Goal: Task Accomplishment & Management: Use online tool/utility

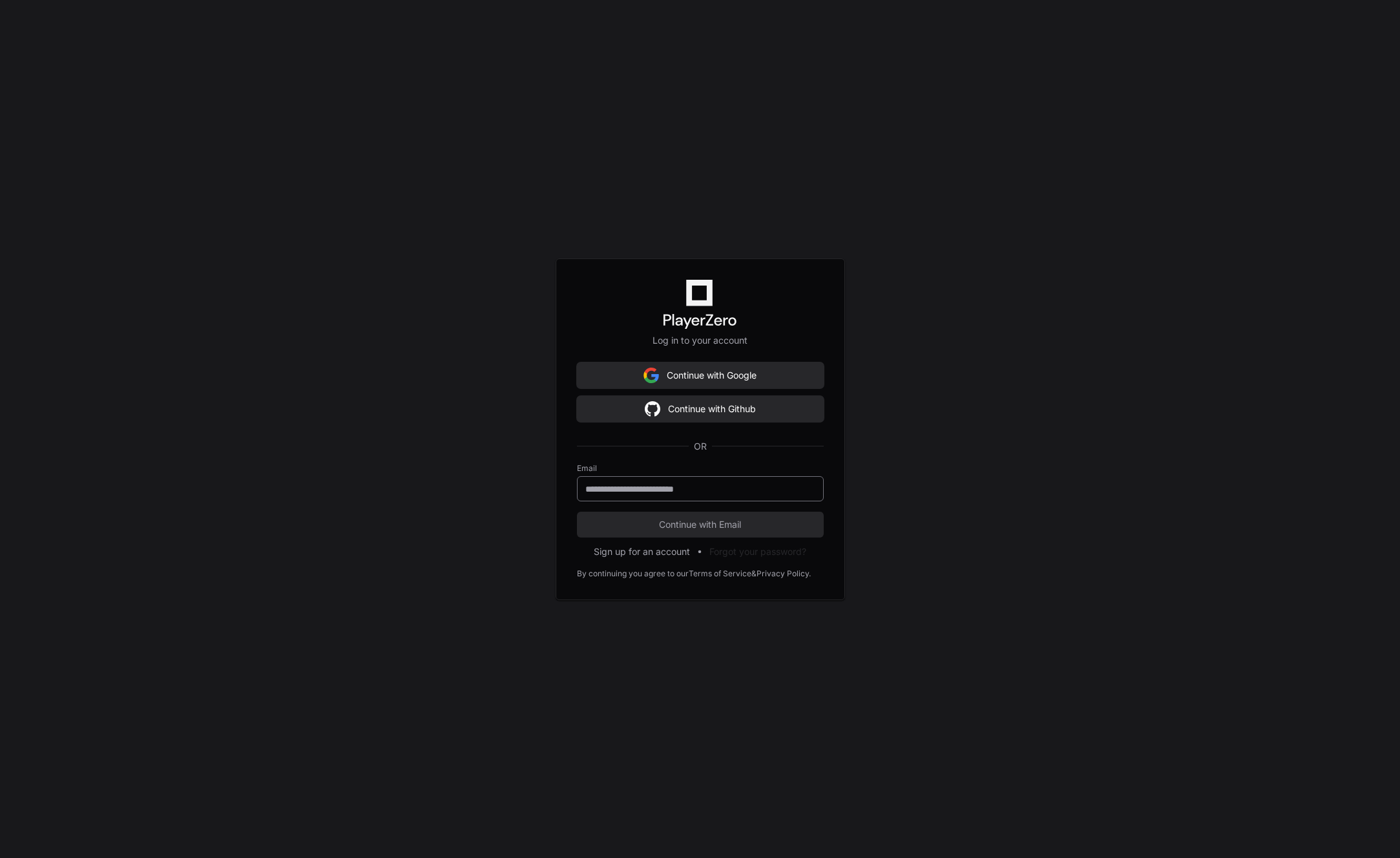
click at [646, 479] on div at bounding box center [700, 489] width 247 height 25
type input "**********"
click at [699, 512] on button "Continue with Email" at bounding box center [700, 525] width 247 height 26
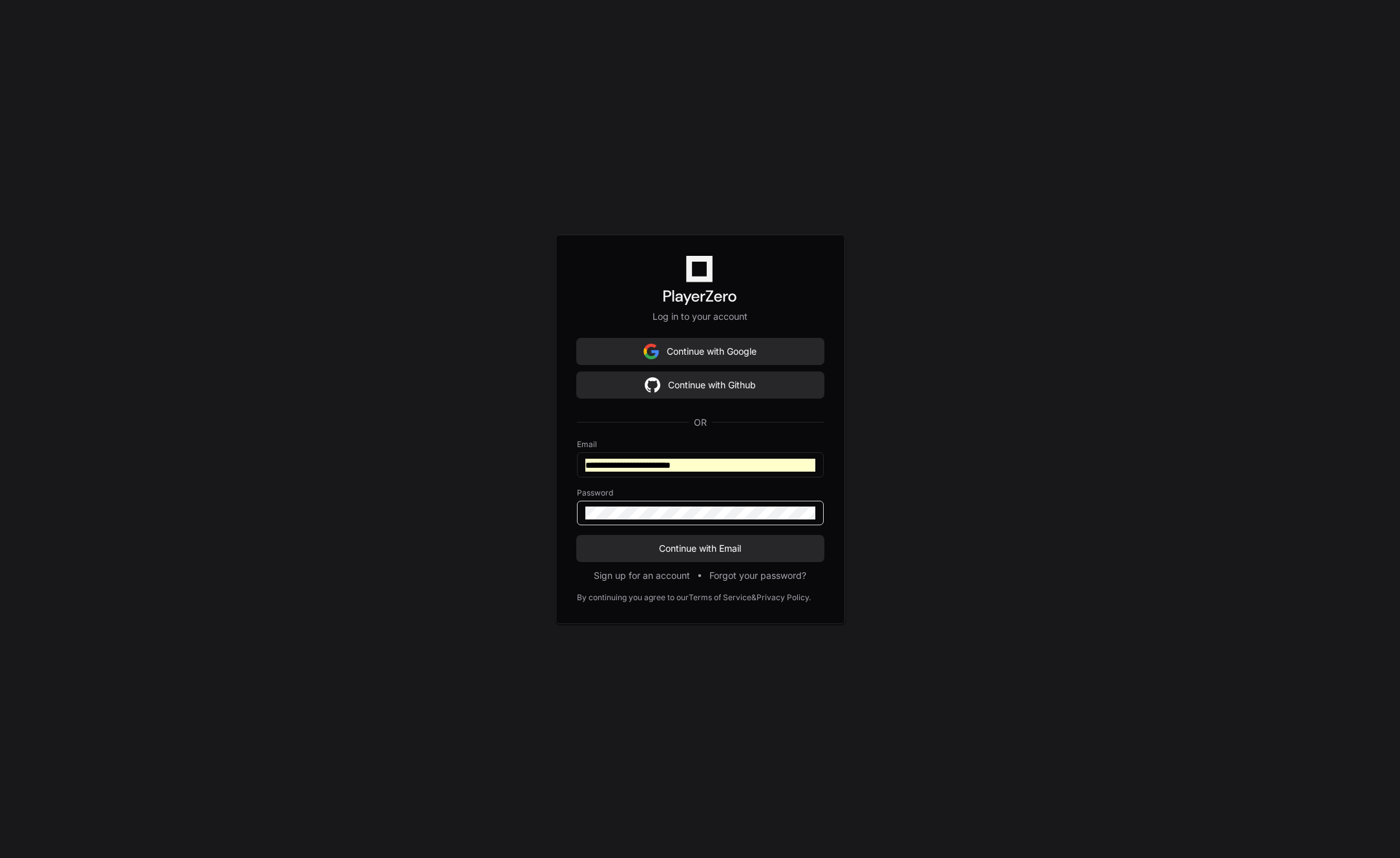
click at [696, 521] on div at bounding box center [700, 513] width 247 height 24
click at [695, 544] on span "Continue with Email" at bounding box center [700, 549] width 247 height 13
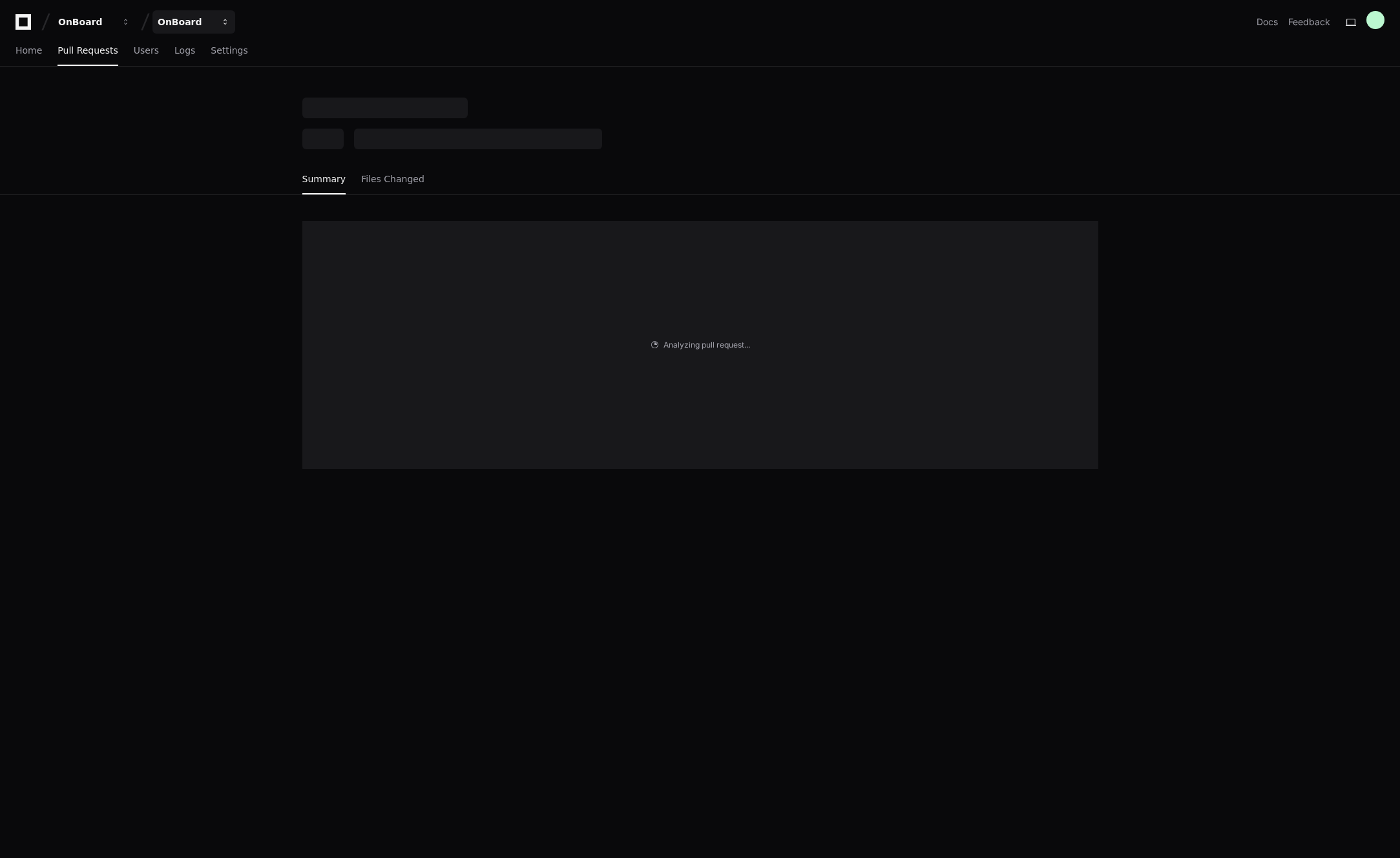
click at [113, 20] on div "OnBoard" at bounding box center [86, 22] width 56 height 13
click at [202, 88] on span "eScribe" at bounding box center [197, 94] width 37 height 16
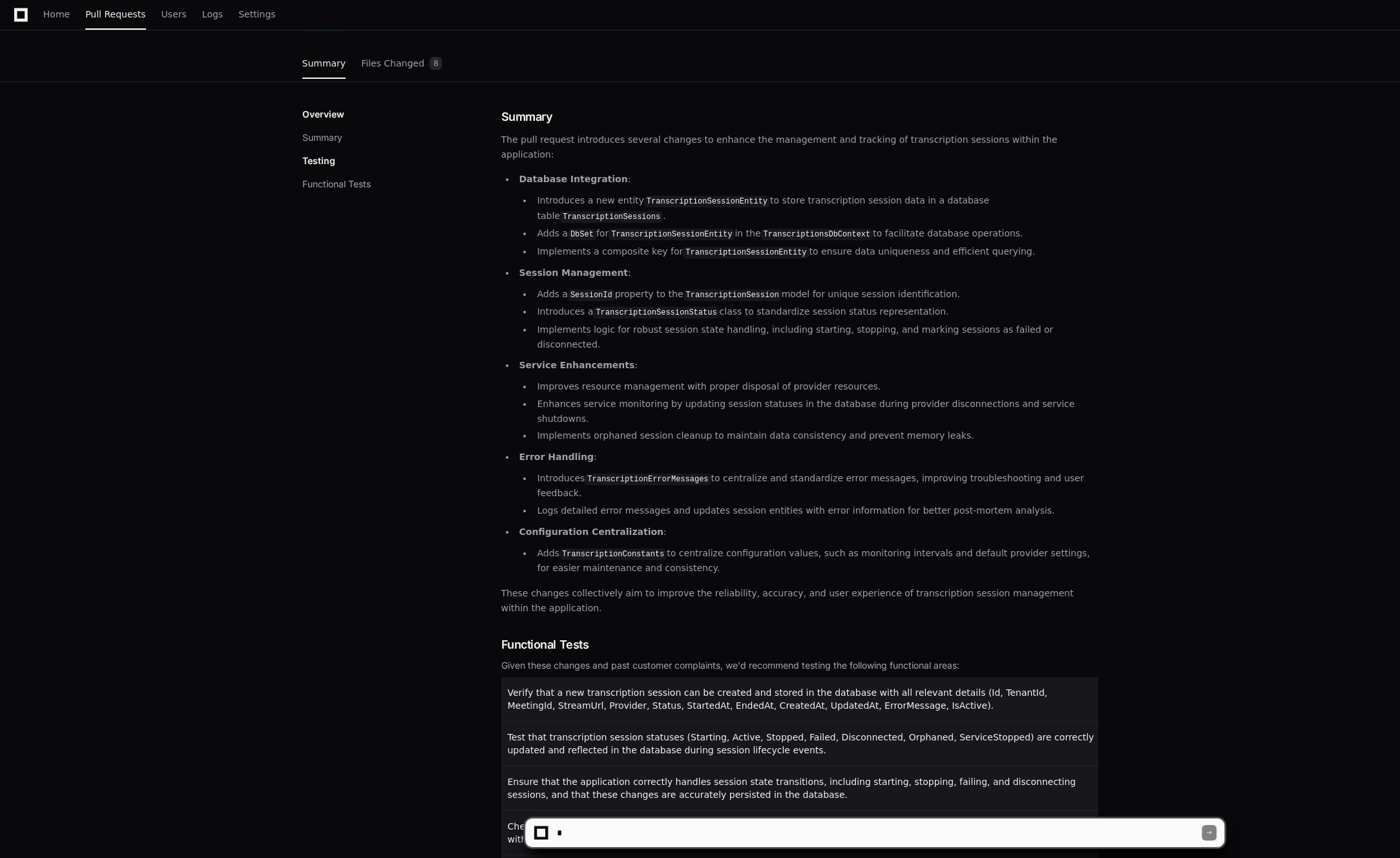
scroll to position [258, 0]
